Goal: Task Accomplishment & Management: Manage account settings

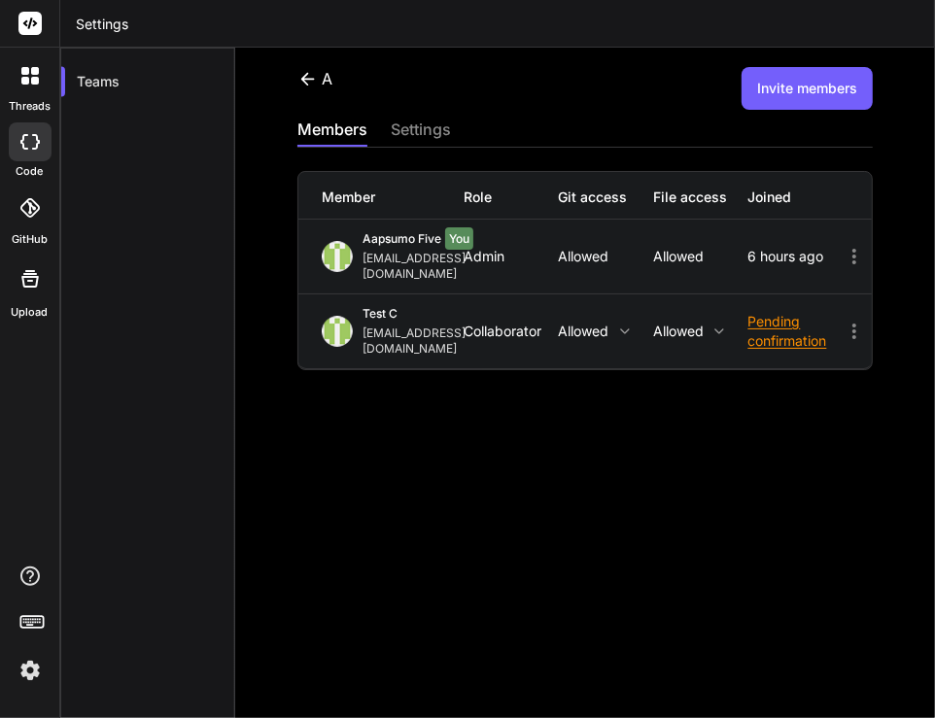
click at [308, 80] on icon at bounding box center [307, 79] width 20 height 20
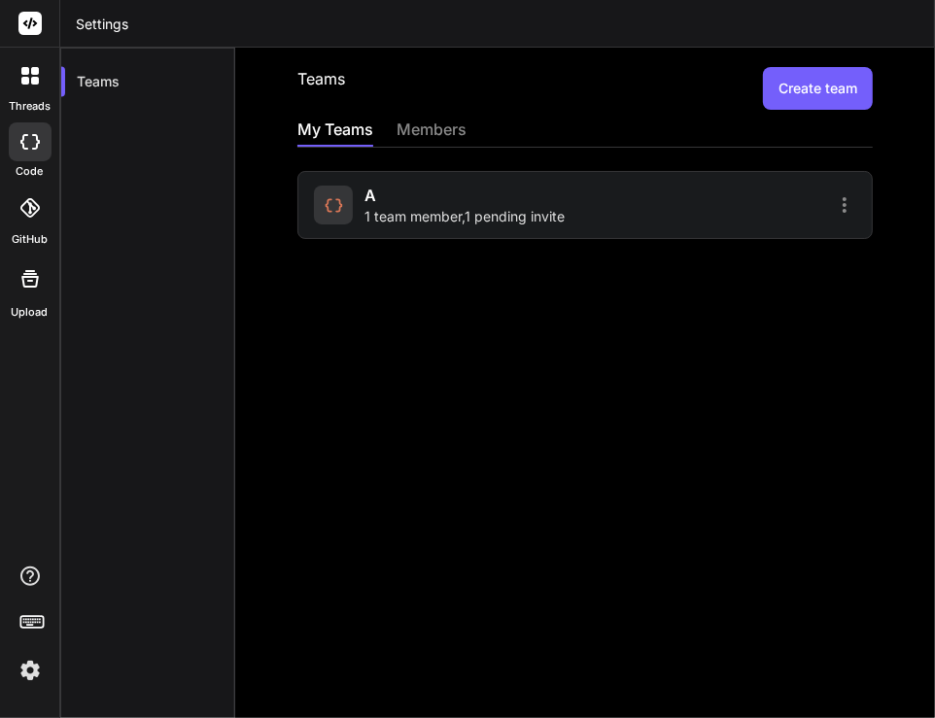
click at [435, 210] on span "1 team member , 1 pending invite" at bounding box center [464, 216] width 200 height 19
click at [391, 220] on span "2 team members" at bounding box center [418, 216] width 108 height 19
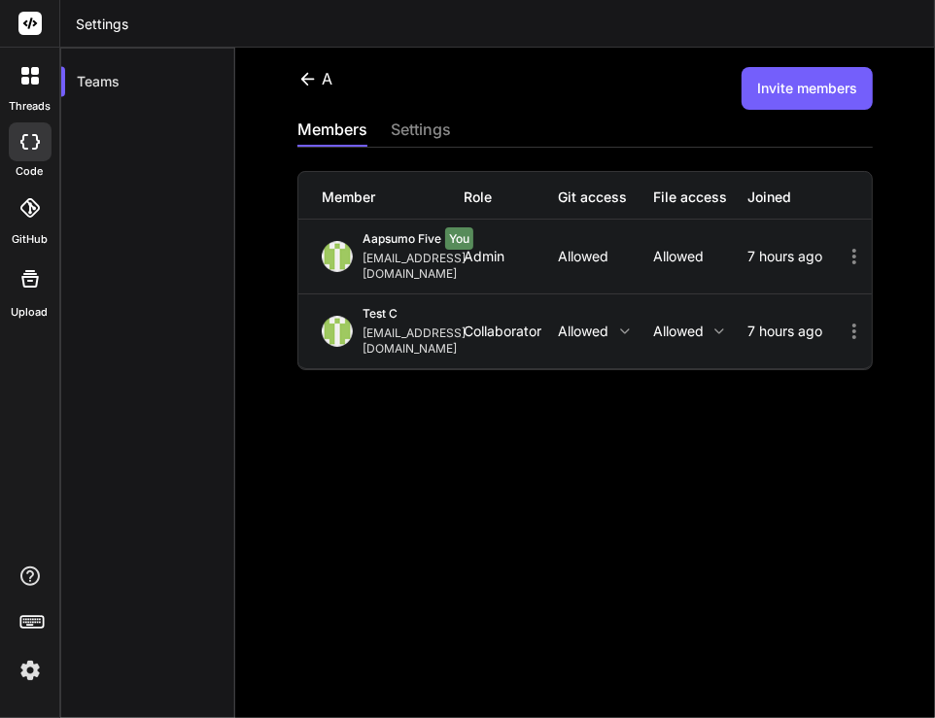
click at [842, 320] on icon at bounding box center [853, 331] width 23 height 23
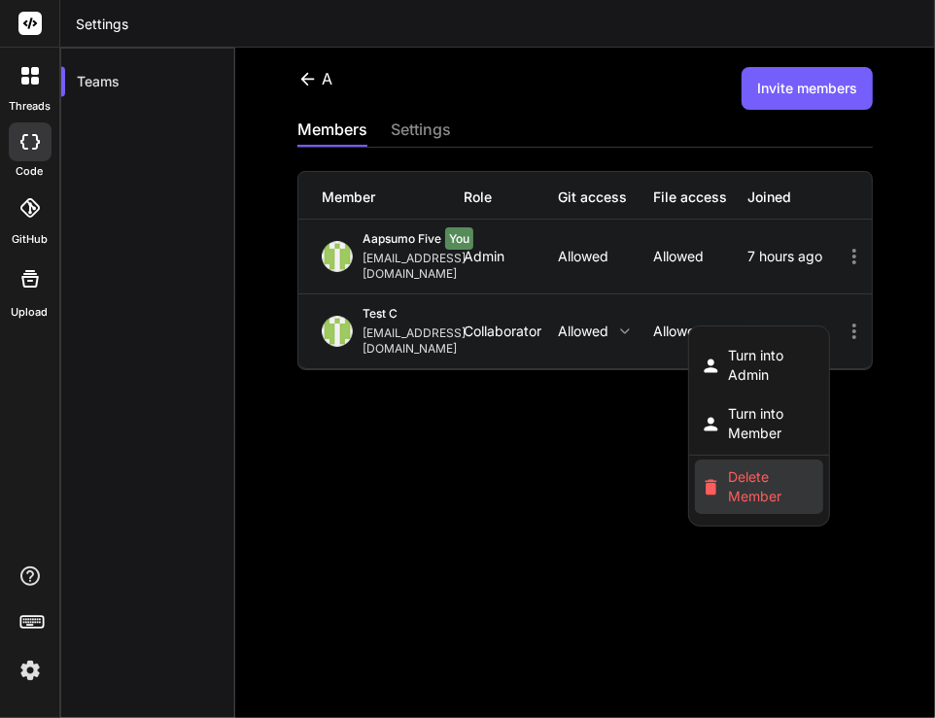
click at [739, 467] on span "Delete Member" at bounding box center [773, 486] width 88 height 39
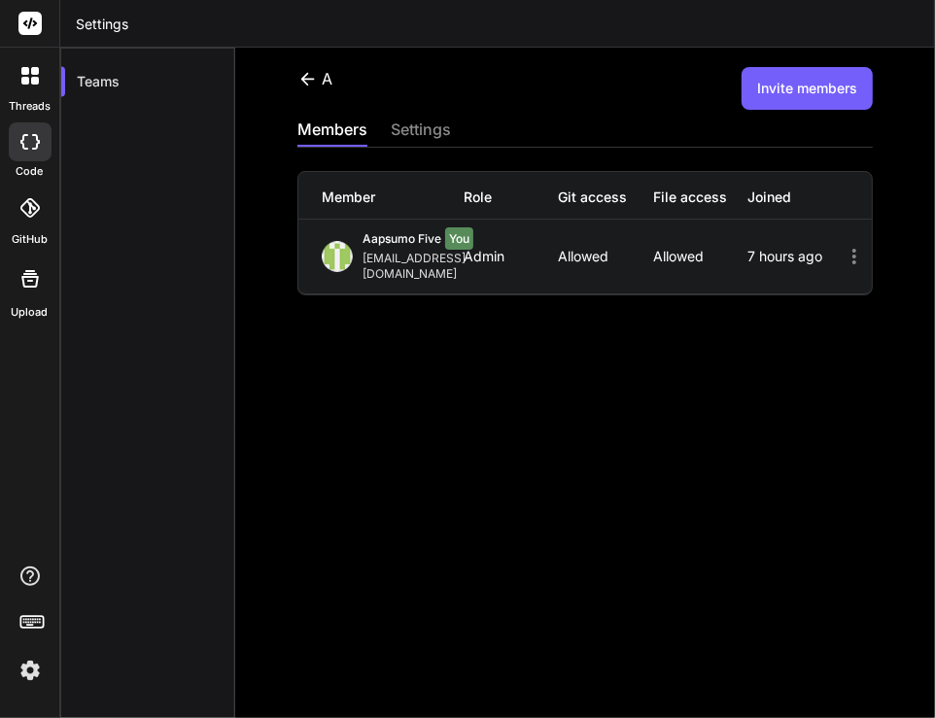
click at [784, 89] on button "Invite members" at bounding box center [806, 88] width 131 height 43
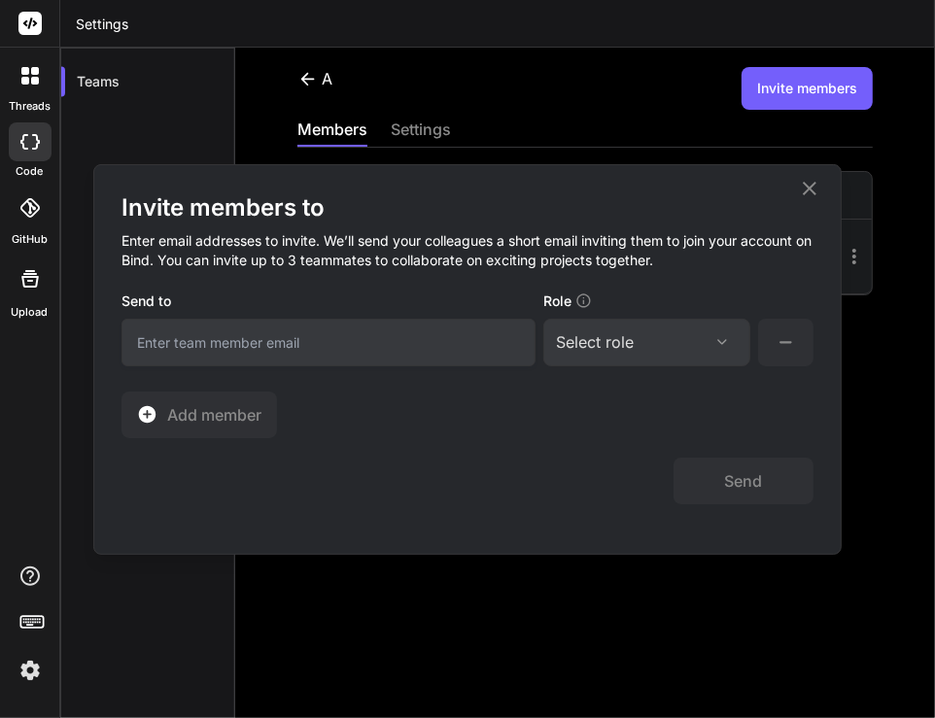
click at [332, 347] on input "email" at bounding box center [328, 343] width 414 height 48
type input "[EMAIL_ADDRESS][DOMAIN_NAME]"
click at [594, 346] on div "Select role" at bounding box center [595, 341] width 78 height 23
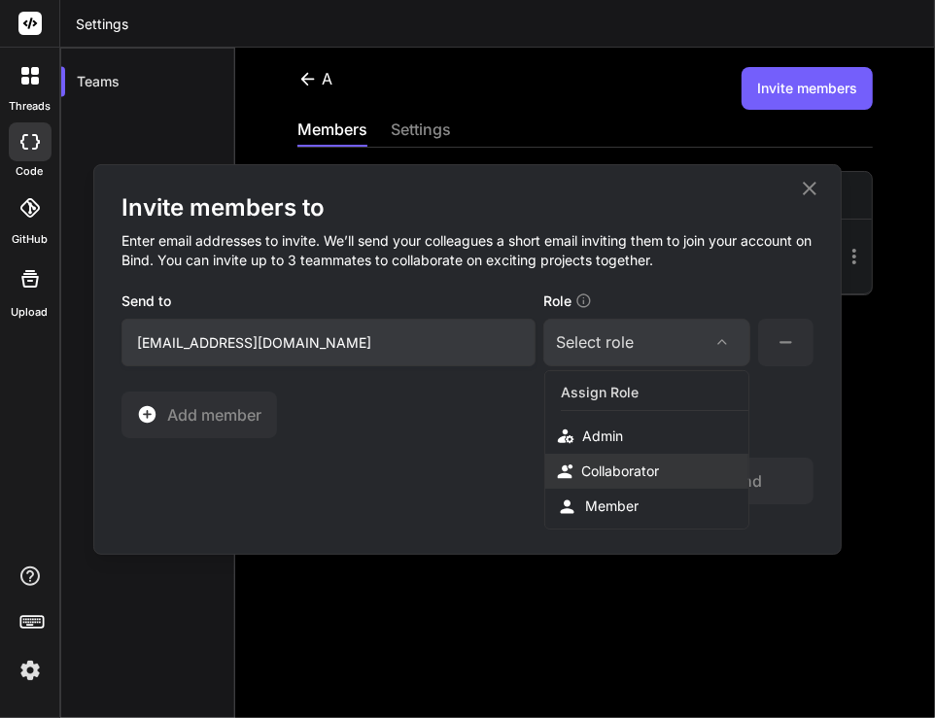
click at [610, 471] on div "Collaborator" at bounding box center [620, 471] width 78 height 19
click at [721, 468] on button "Send" at bounding box center [743, 481] width 140 height 47
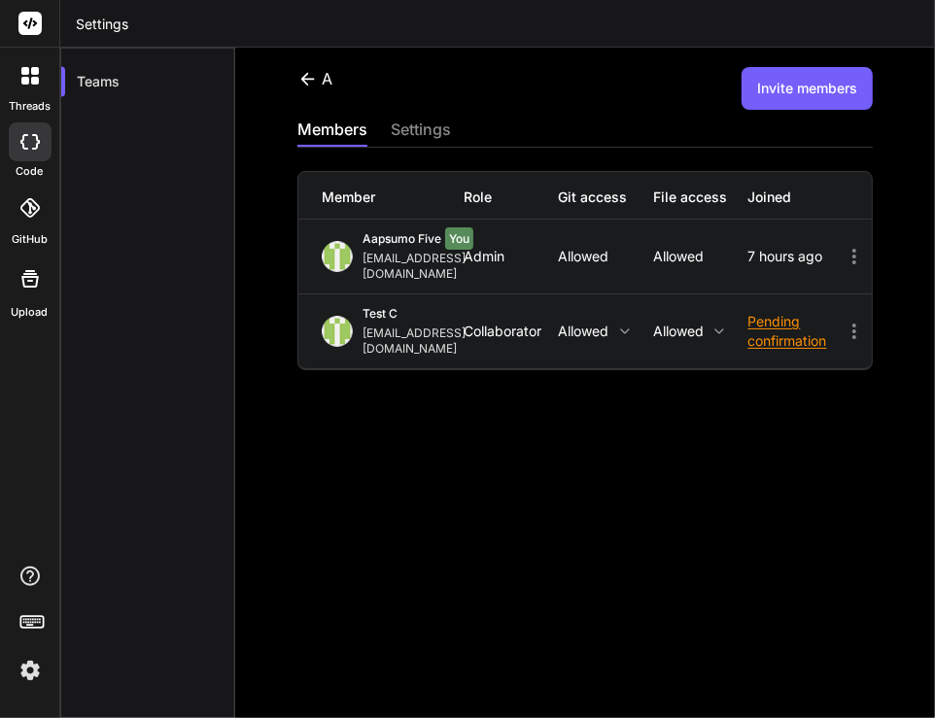
click at [528, 324] on div "Collaborator" at bounding box center [510, 332] width 94 height 16
click at [512, 324] on div "Collaborator" at bounding box center [510, 332] width 94 height 16
click at [842, 320] on icon at bounding box center [853, 331] width 23 height 23
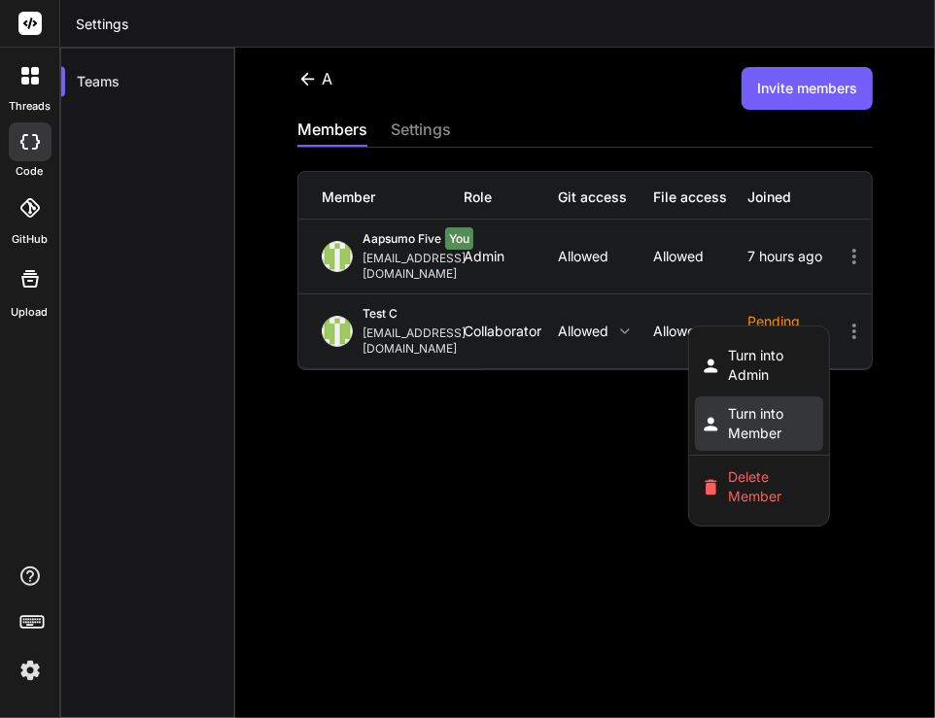
click at [739, 404] on span "Turn into Member" at bounding box center [773, 423] width 88 height 39
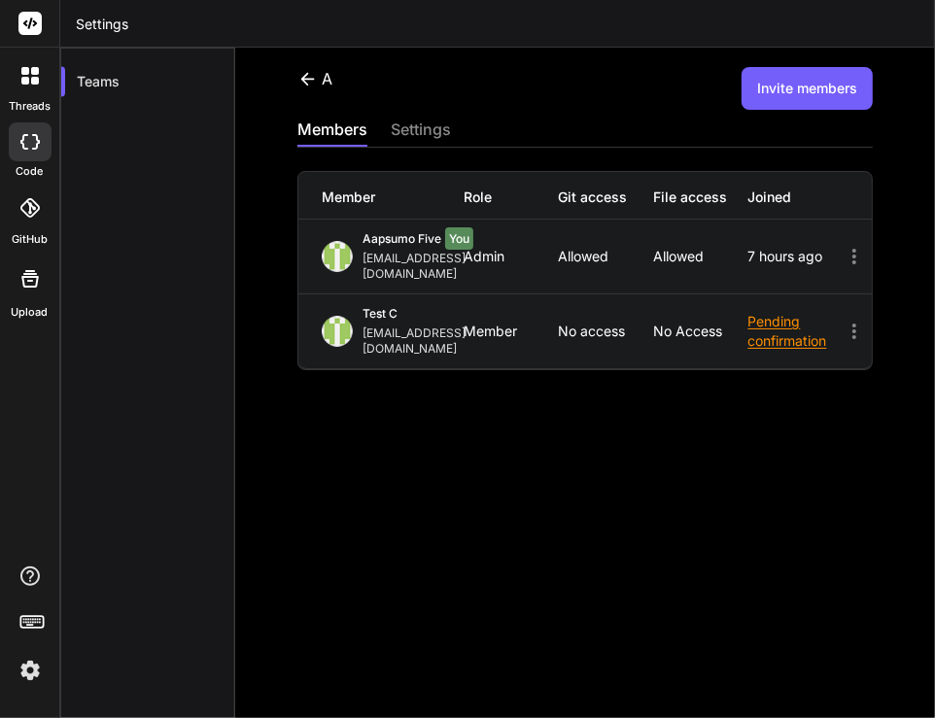
click at [842, 320] on icon at bounding box center [853, 331] width 23 height 23
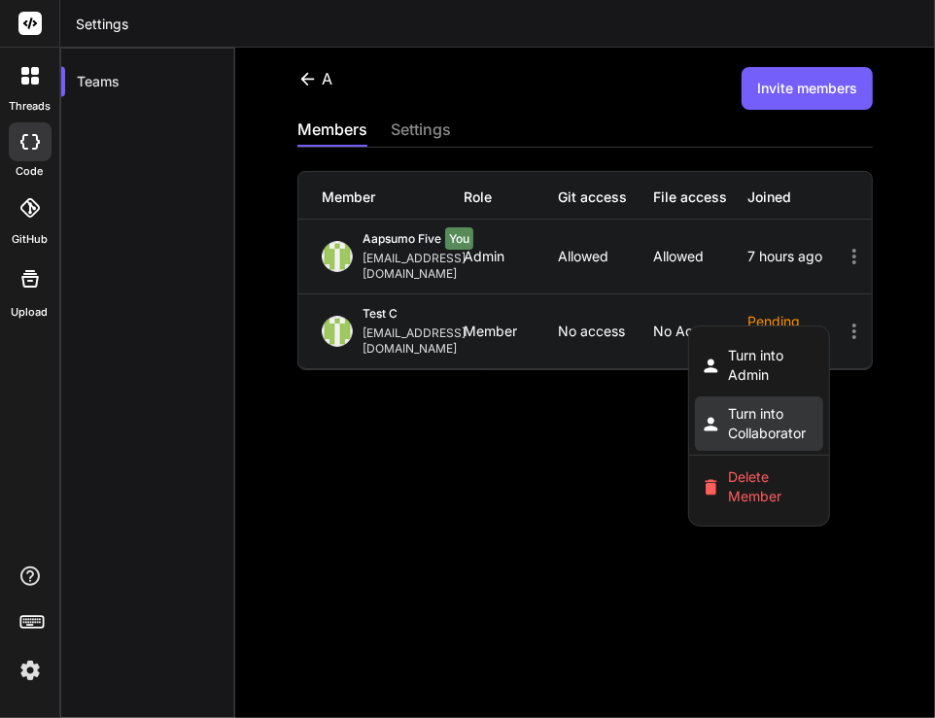
click at [729, 404] on span "Turn into Collaborator" at bounding box center [773, 423] width 88 height 39
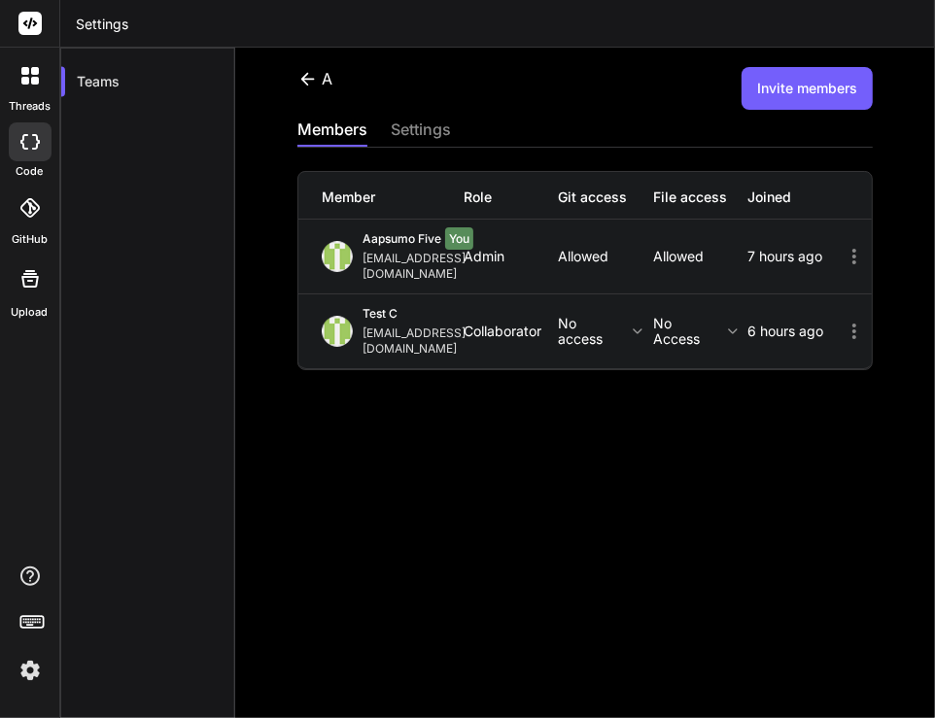
click at [842, 320] on icon at bounding box center [853, 331] width 23 height 23
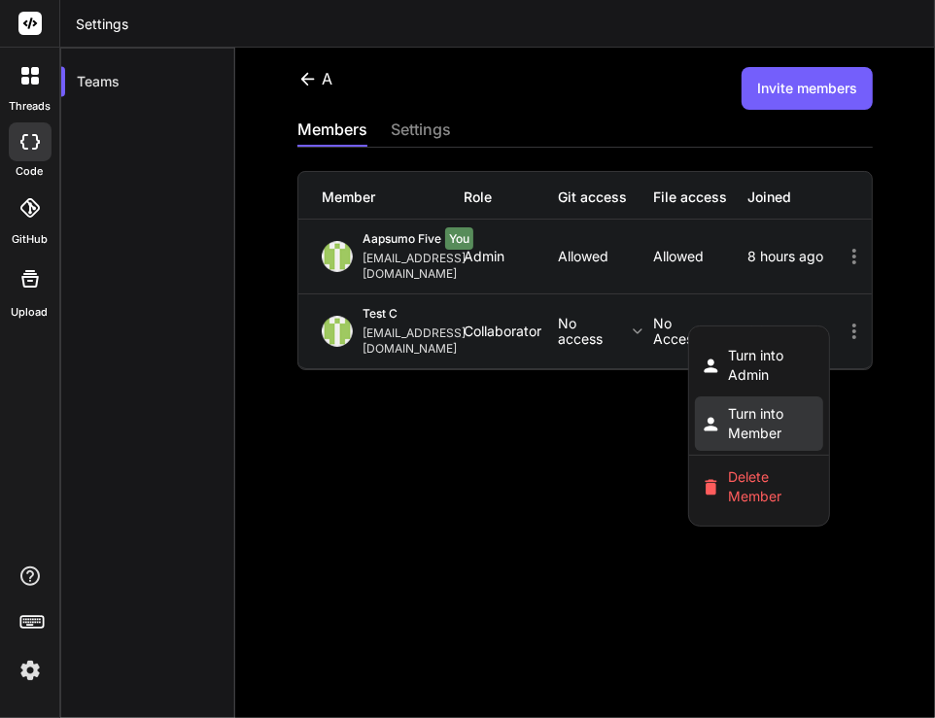
click at [762, 404] on span "Turn into Member" at bounding box center [773, 423] width 88 height 39
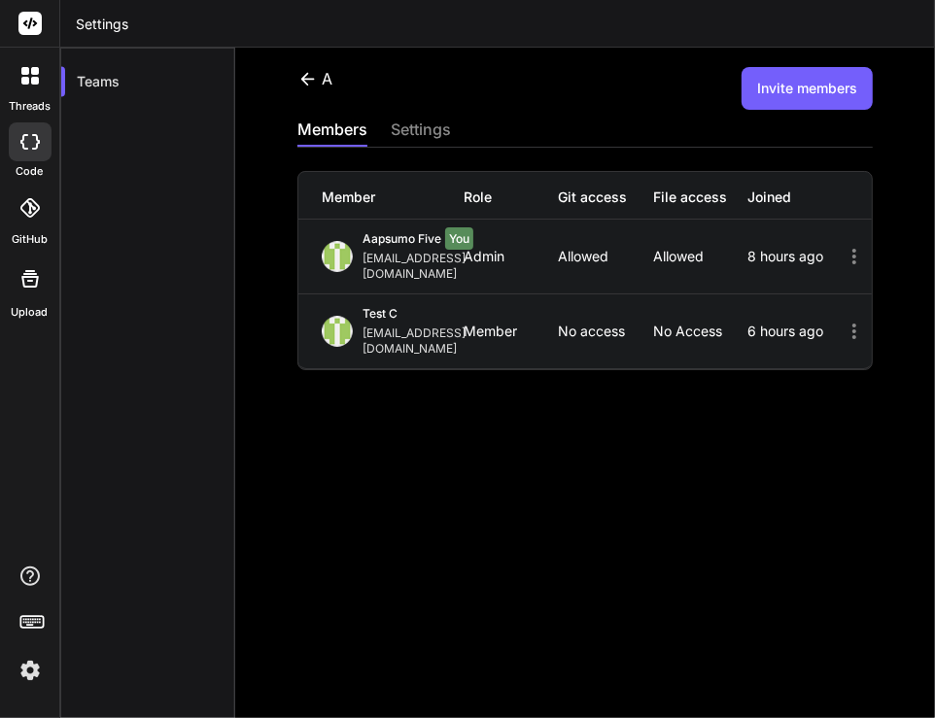
click at [842, 320] on icon at bounding box center [853, 331] width 23 height 23
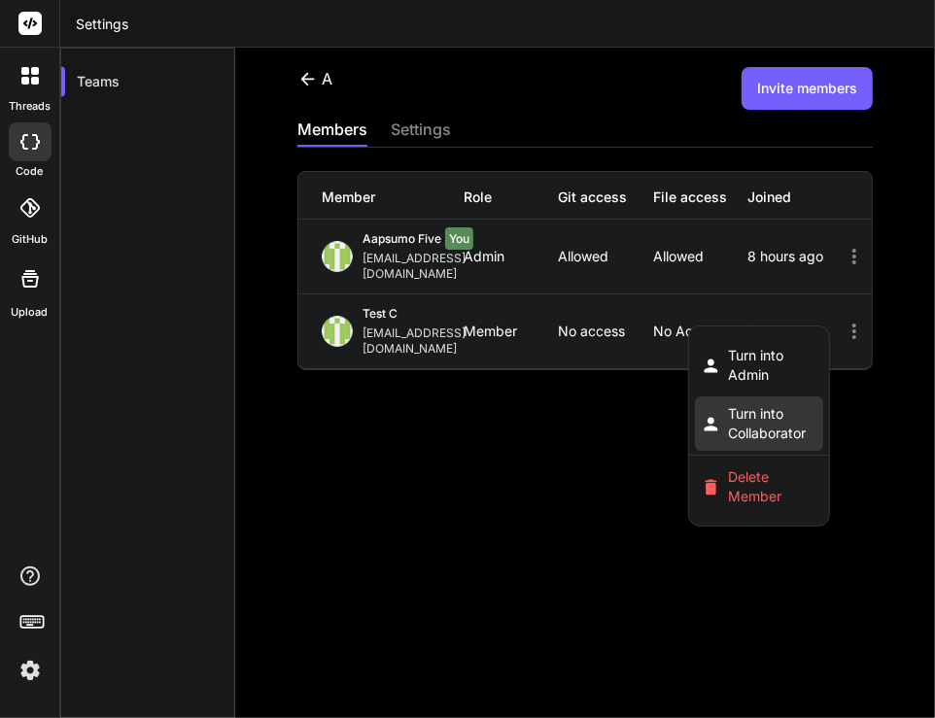
click at [743, 404] on span "Turn into Collaborator" at bounding box center [773, 423] width 88 height 39
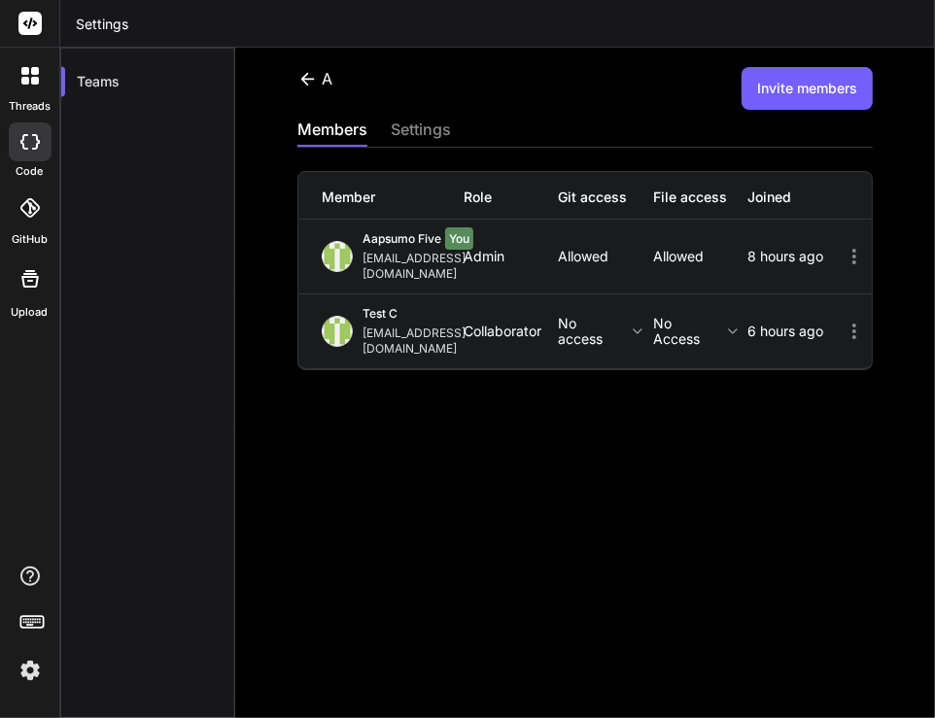
click at [842, 320] on icon at bounding box center [853, 331] width 23 height 23
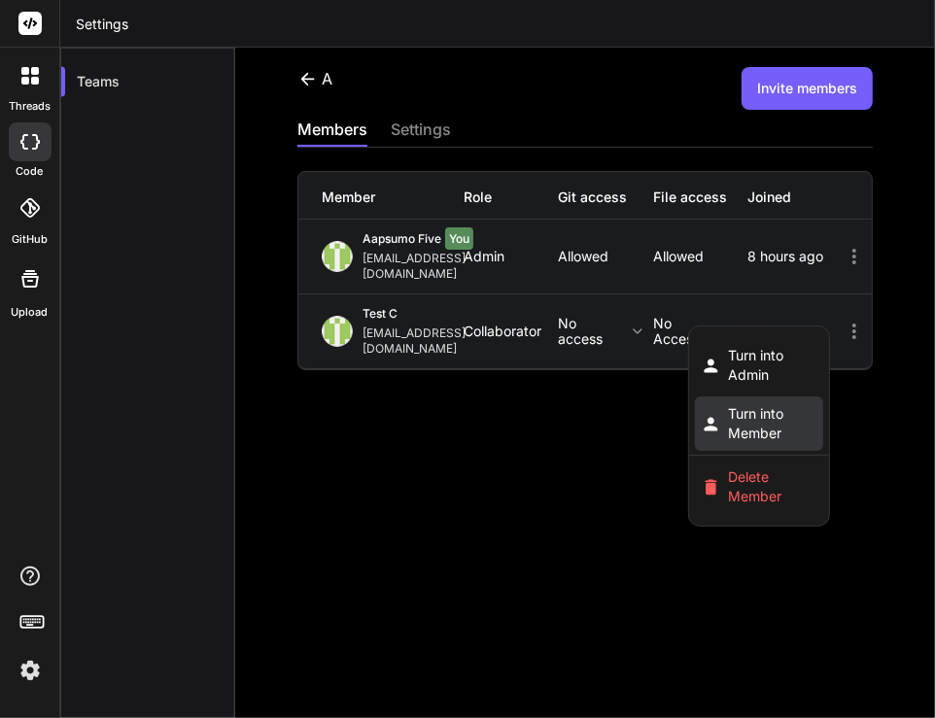
click at [729, 404] on span "Turn into Member" at bounding box center [773, 423] width 88 height 39
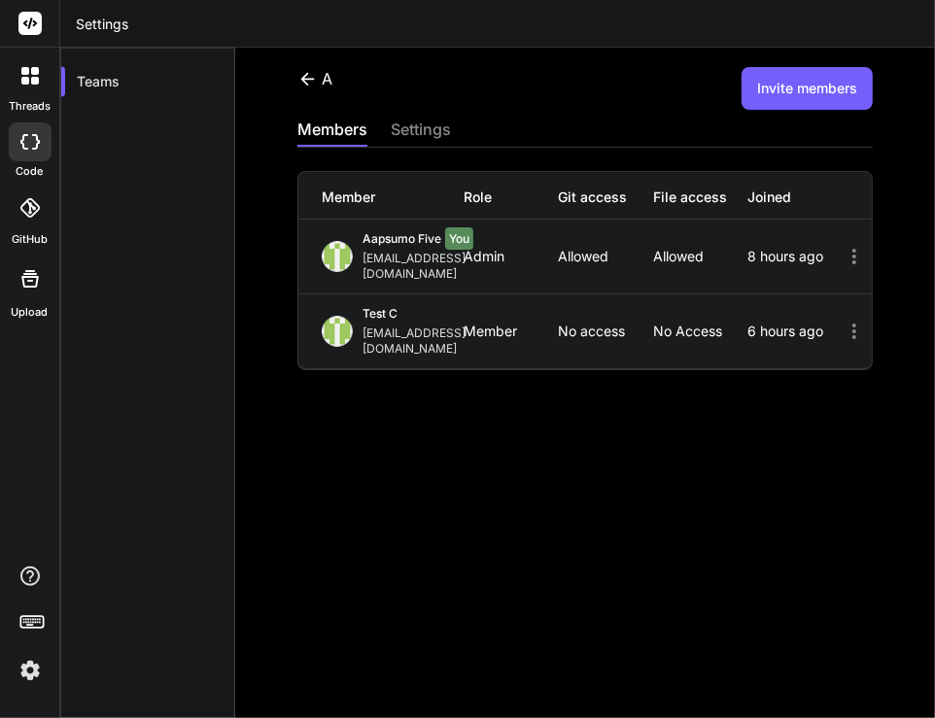
click at [842, 320] on icon at bounding box center [853, 331] width 23 height 23
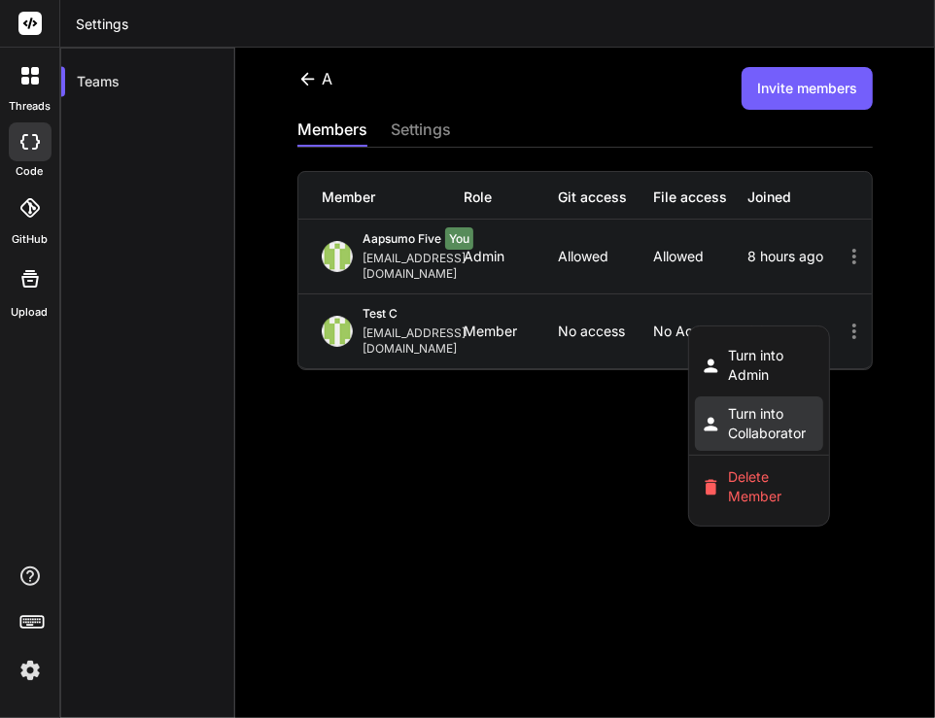
click at [747, 404] on span "Turn into Collaborator" at bounding box center [773, 423] width 88 height 39
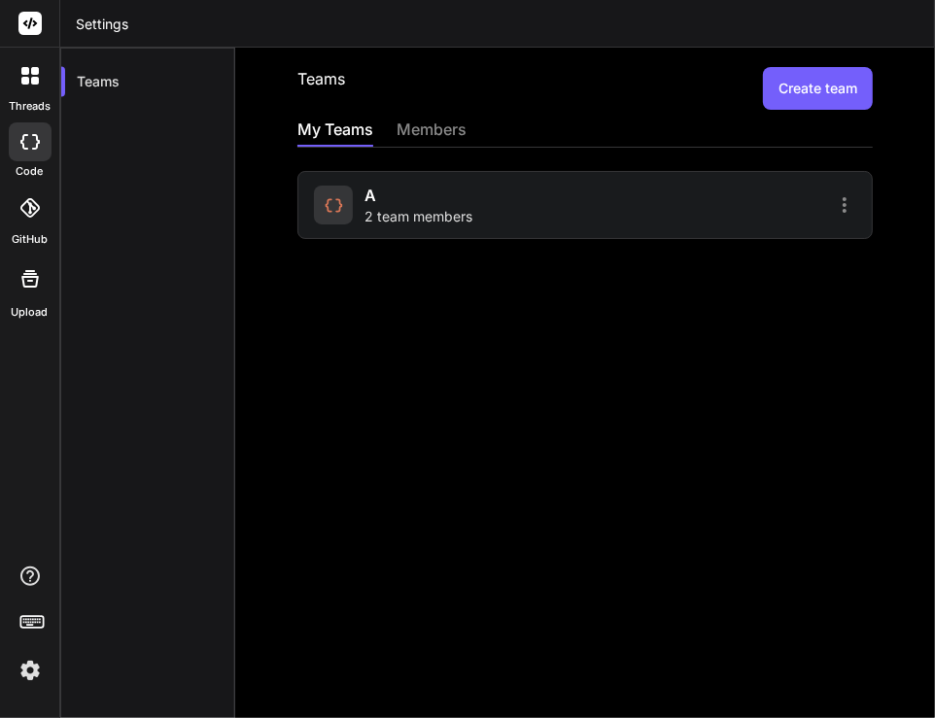
click at [483, 218] on div "A 2 team members" at bounding box center [446, 205] width 265 height 43
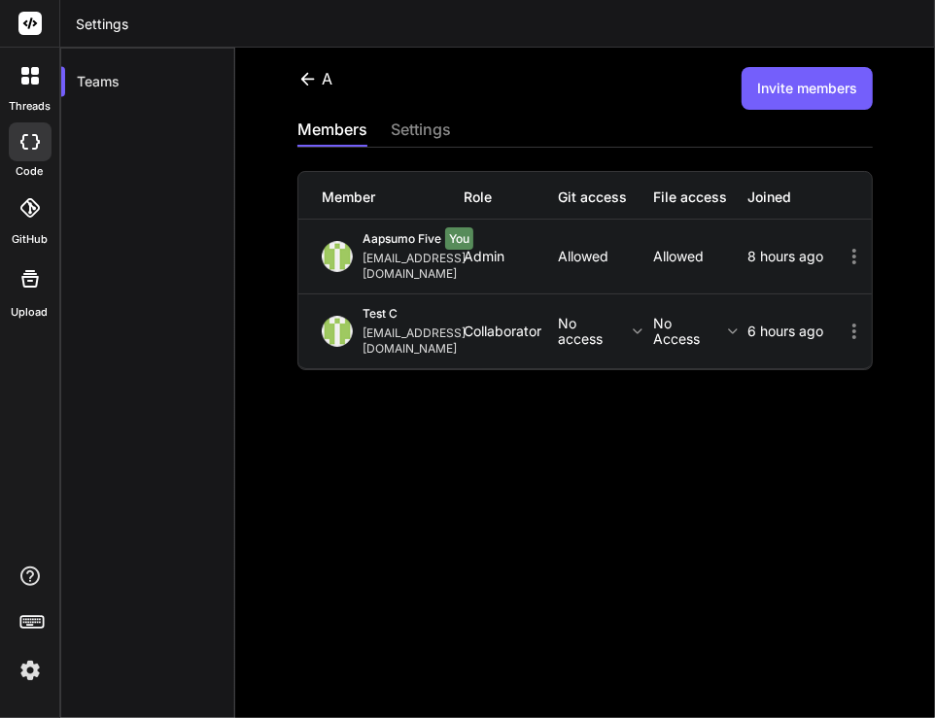
click at [580, 316] on p "No access" at bounding box center [606, 331] width 94 height 31
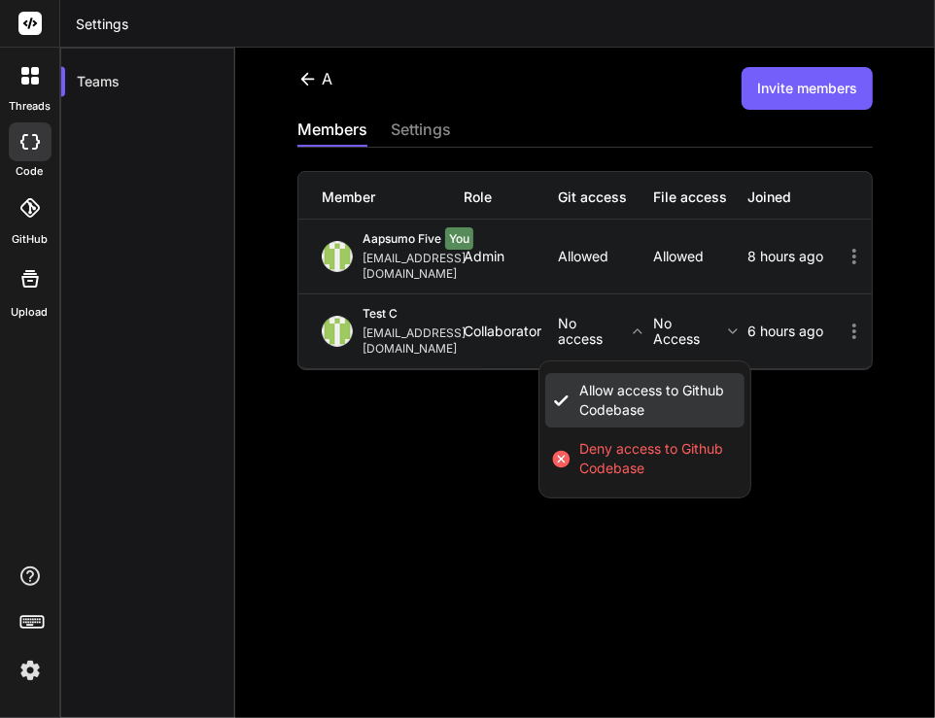
click at [616, 382] on span "Allow access to Github Codebase" at bounding box center [658, 400] width 159 height 39
